Goal: Task Accomplishment & Management: Use online tool/utility

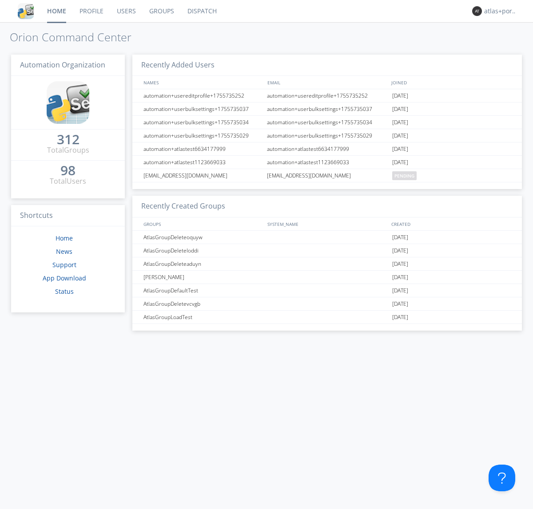
click at [201, 11] on link "Dispatch" at bounding box center [202, 11] width 43 height 22
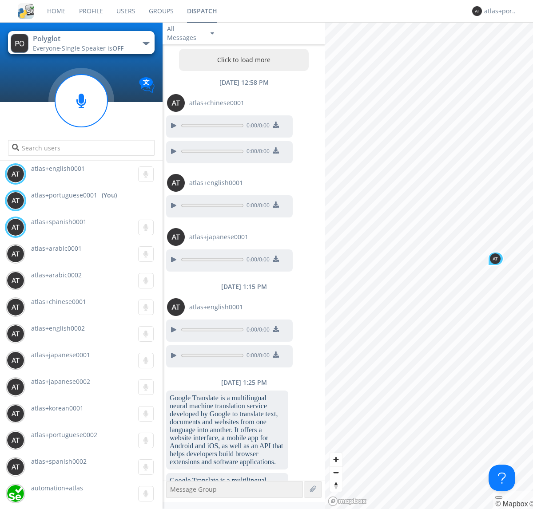
click at [242, 60] on button "Click to load more" at bounding box center [244, 60] width 130 height 22
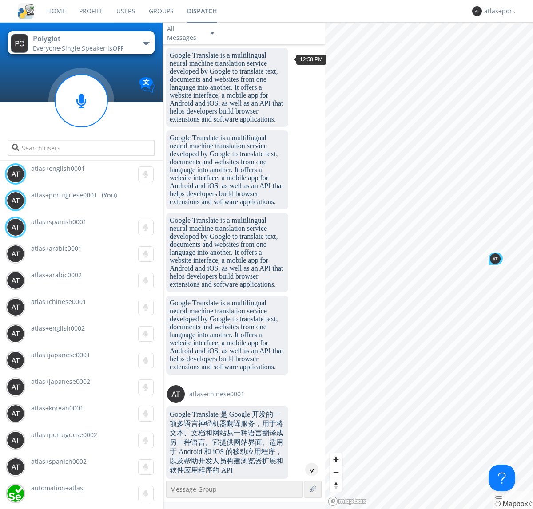
scroll to position [1203, 0]
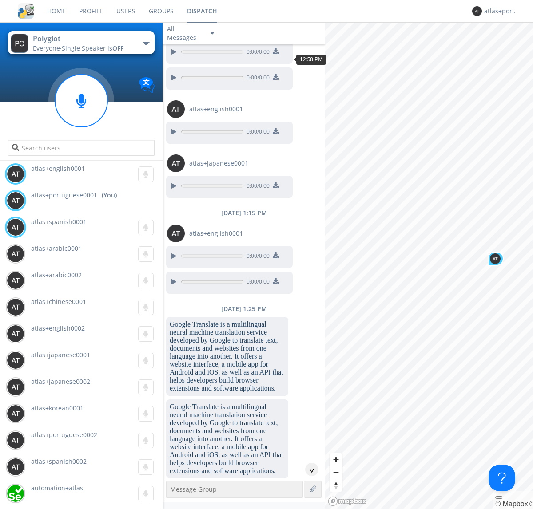
click at [308, 470] on div "^" at bounding box center [311, 469] width 13 height 13
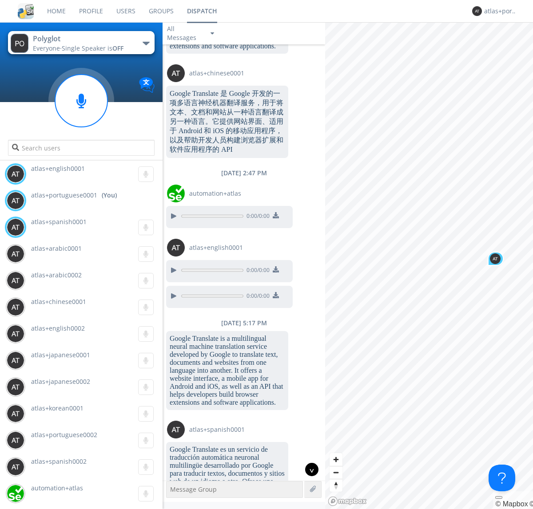
scroll to position [2058, 0]
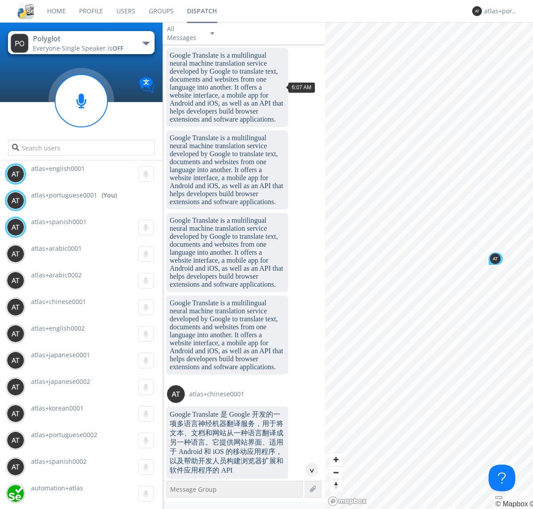
scroll to position [206, 0]
click at [308, 470] on div "^" at bounding box center [311, 469] width 13 height 13
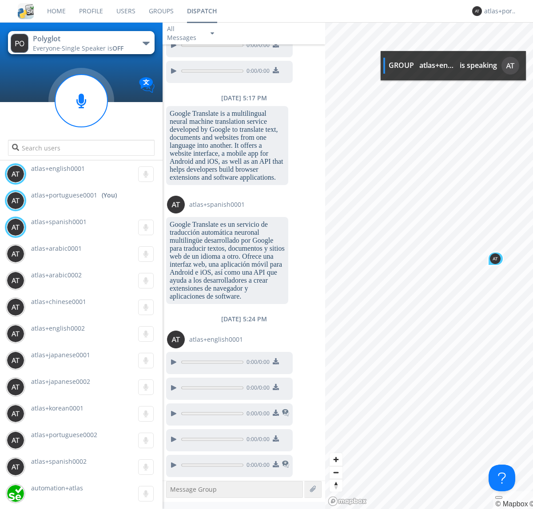
scroll to position [2248, 0]
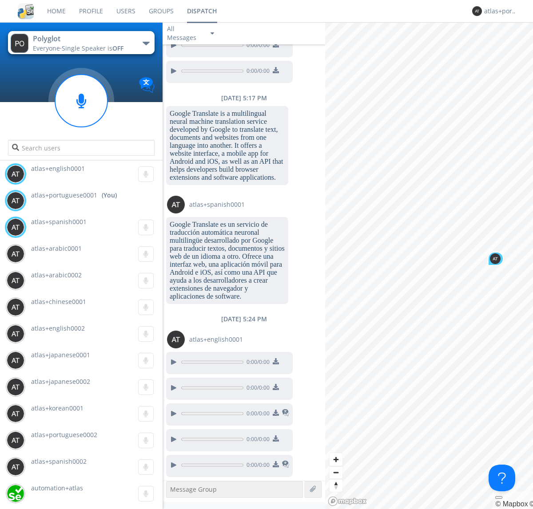
click at [275, 465] on img at bounding box center [276, 464] width 6 height 6
